Goal: Find specific page/section

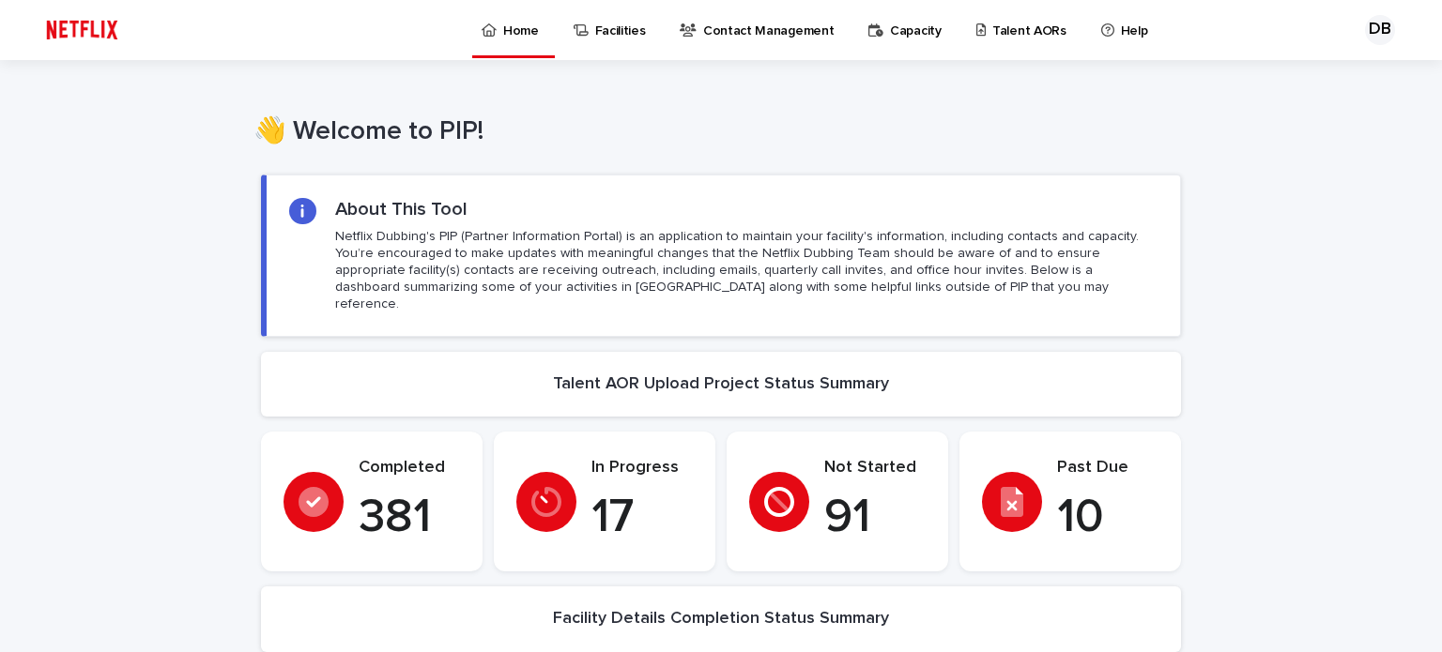
click at [1001, 33] on p "Talent AORs" at bounding box center [1029, 19] width 74 height 39
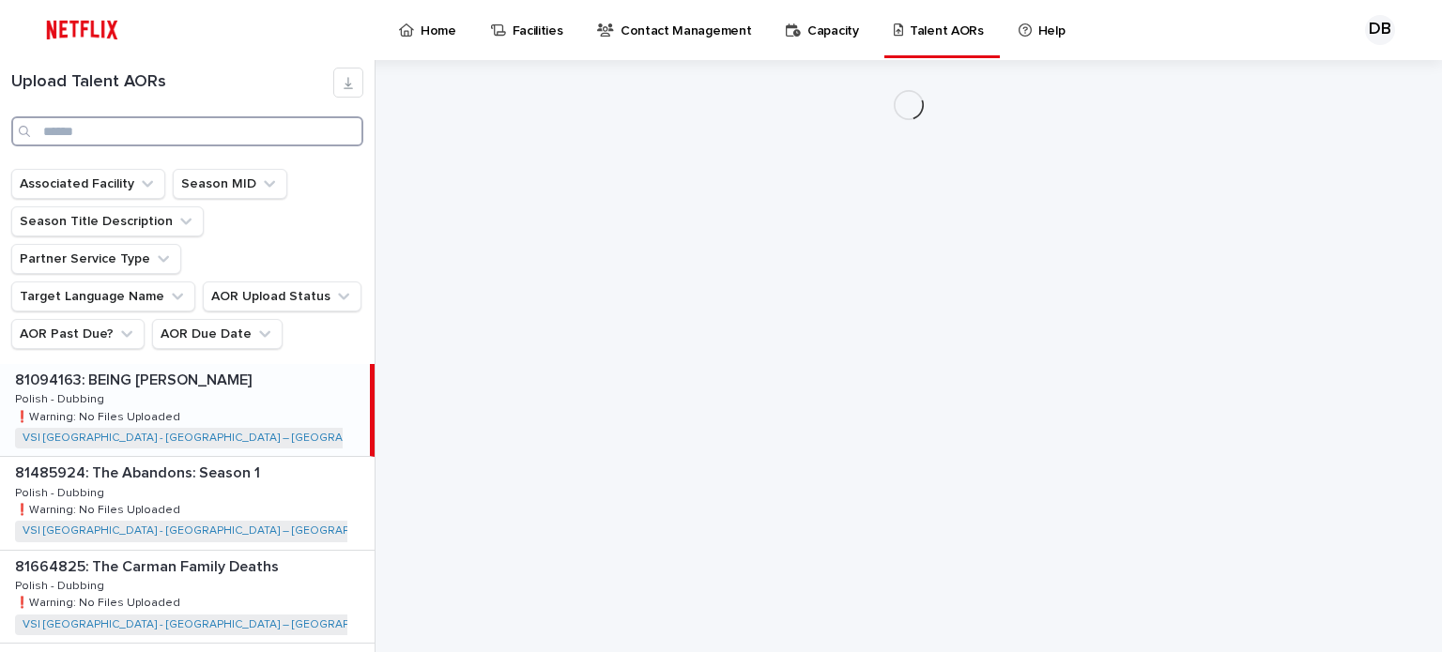
click at [170, 130] on input "Search" at bounding box center [187, 131] width 352 height 30
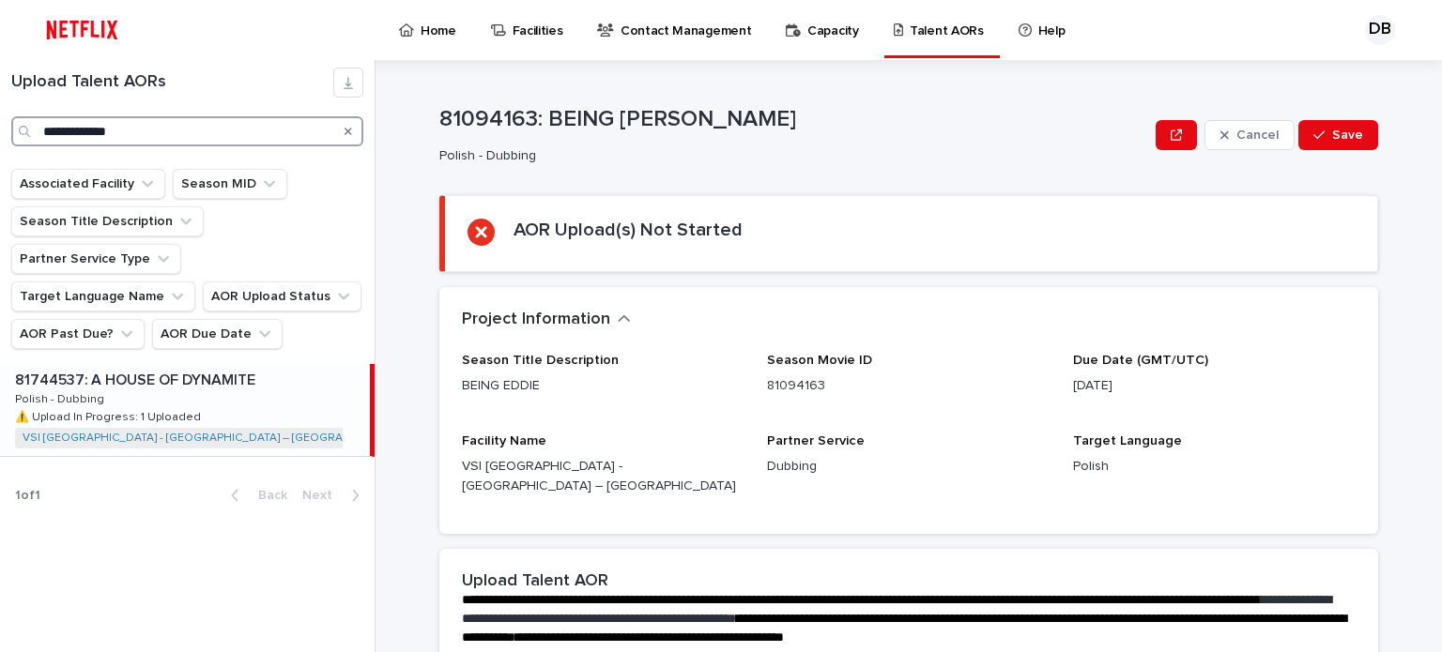
type input "**********"
click at [263, 368] on div "81744537: A HOUSE OF DYNAMITE 81744537: A HOUSE OF DYNAMITE Polish - Dubbing Po…" at bounding box center [185, 410] width 370 height 92
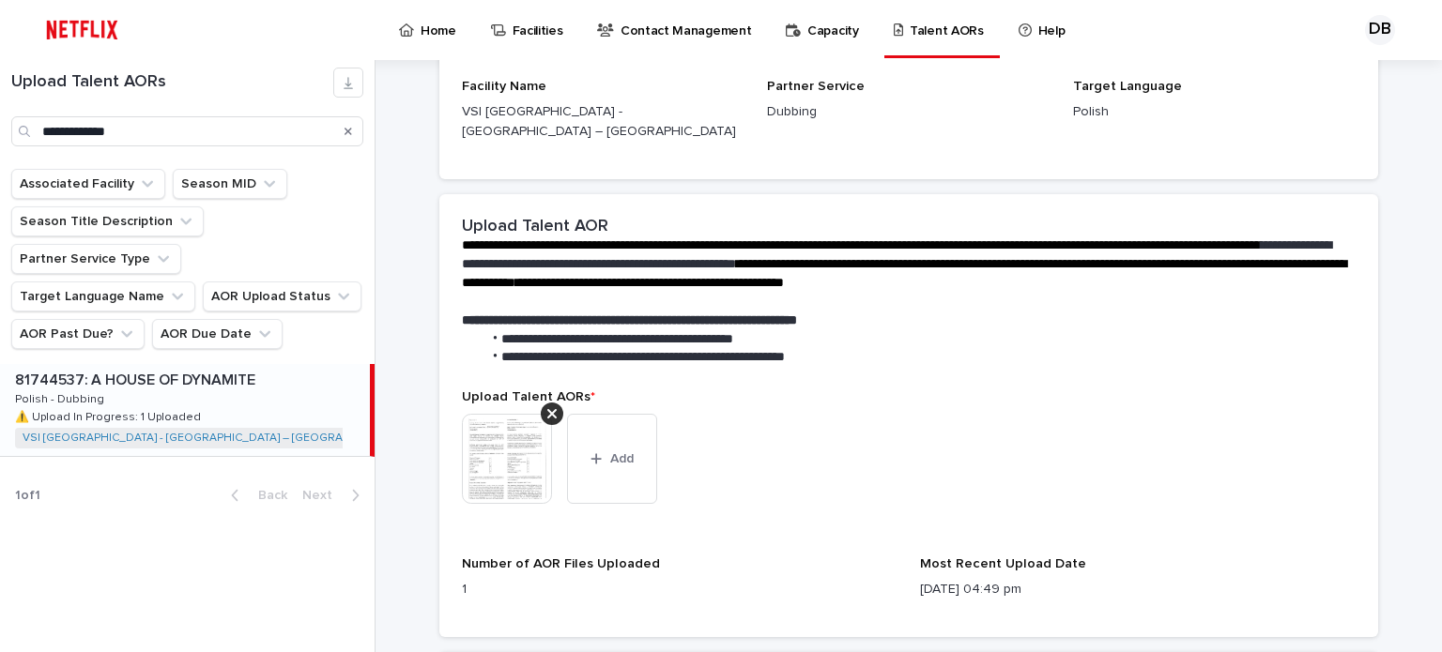
scroll to position [376, 0]
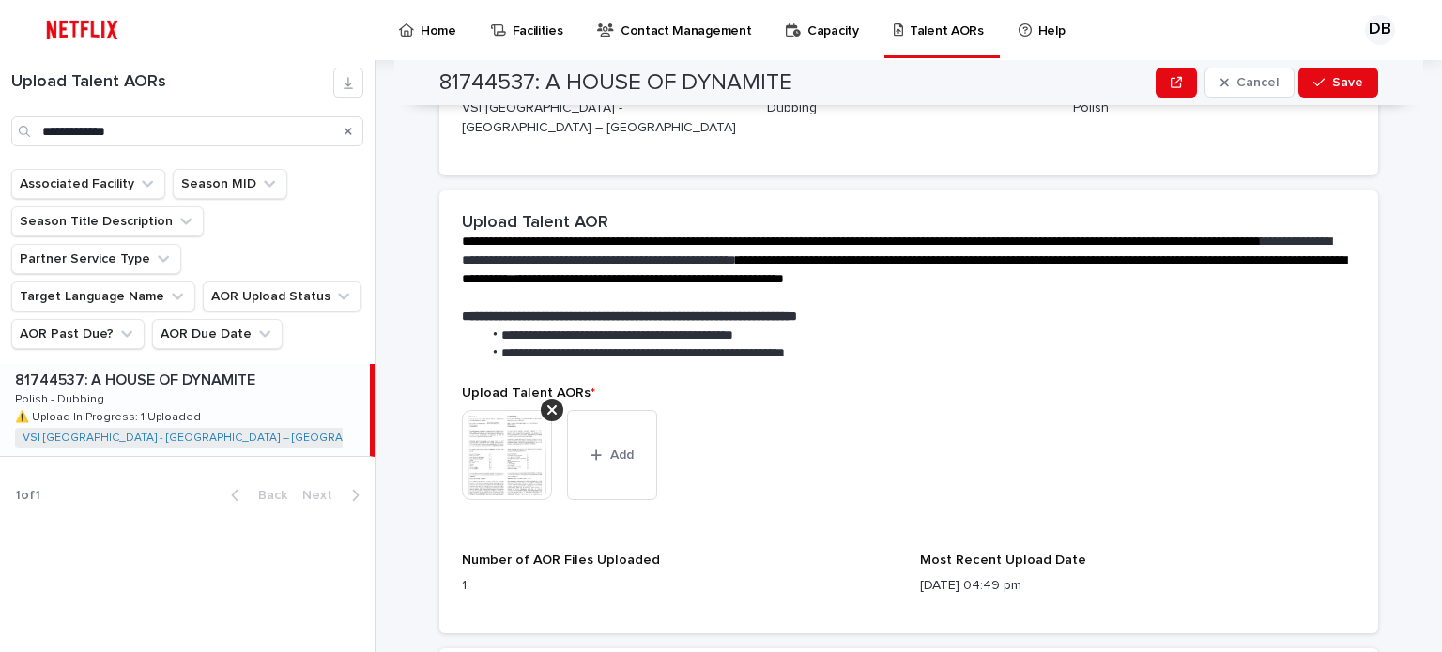
click at [473, 446] on img at bounding box center [507, 455] width 90 height 90
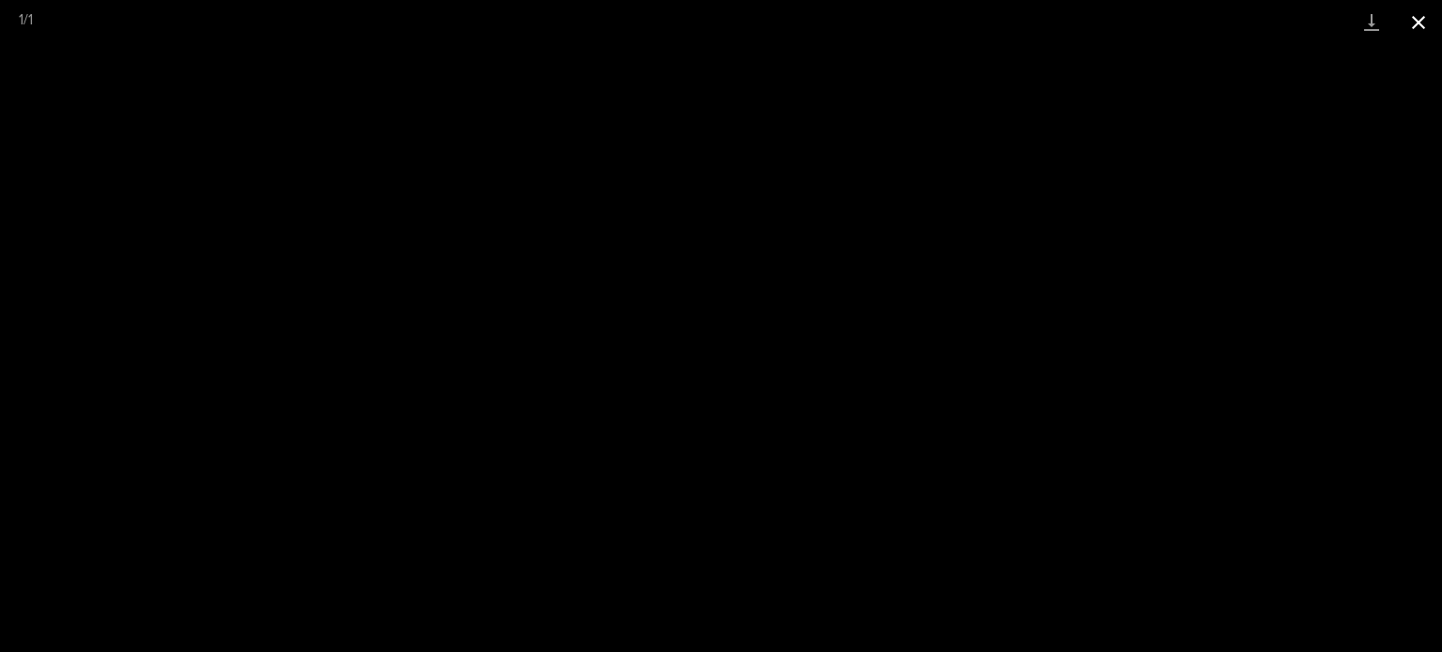
click at [1420, 17] on button "Close gallery" at bounding box center [1418, 22] width 47 height 44
